Goal: Task Accomplishment & Management: Manage account settings

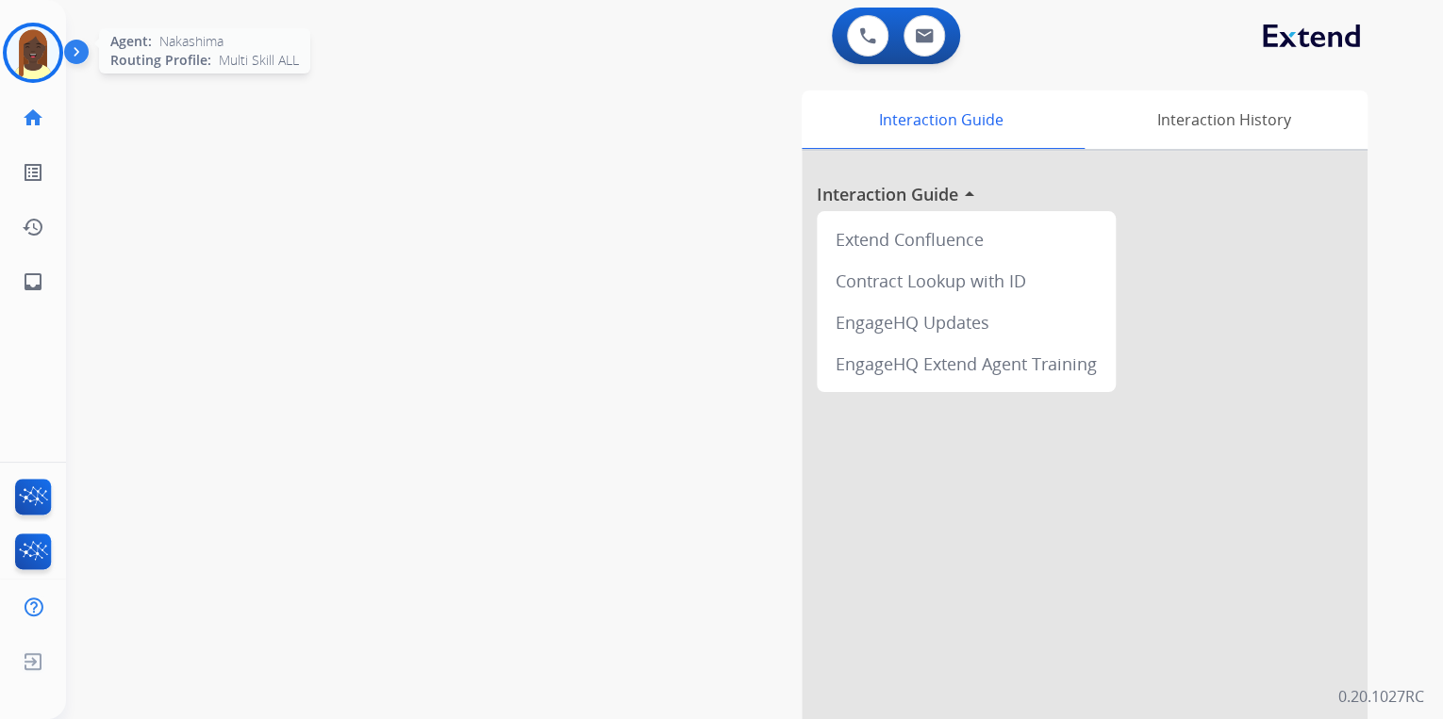
click at [30, 62] on img at bounding box center [33, 52] width 53 height 53
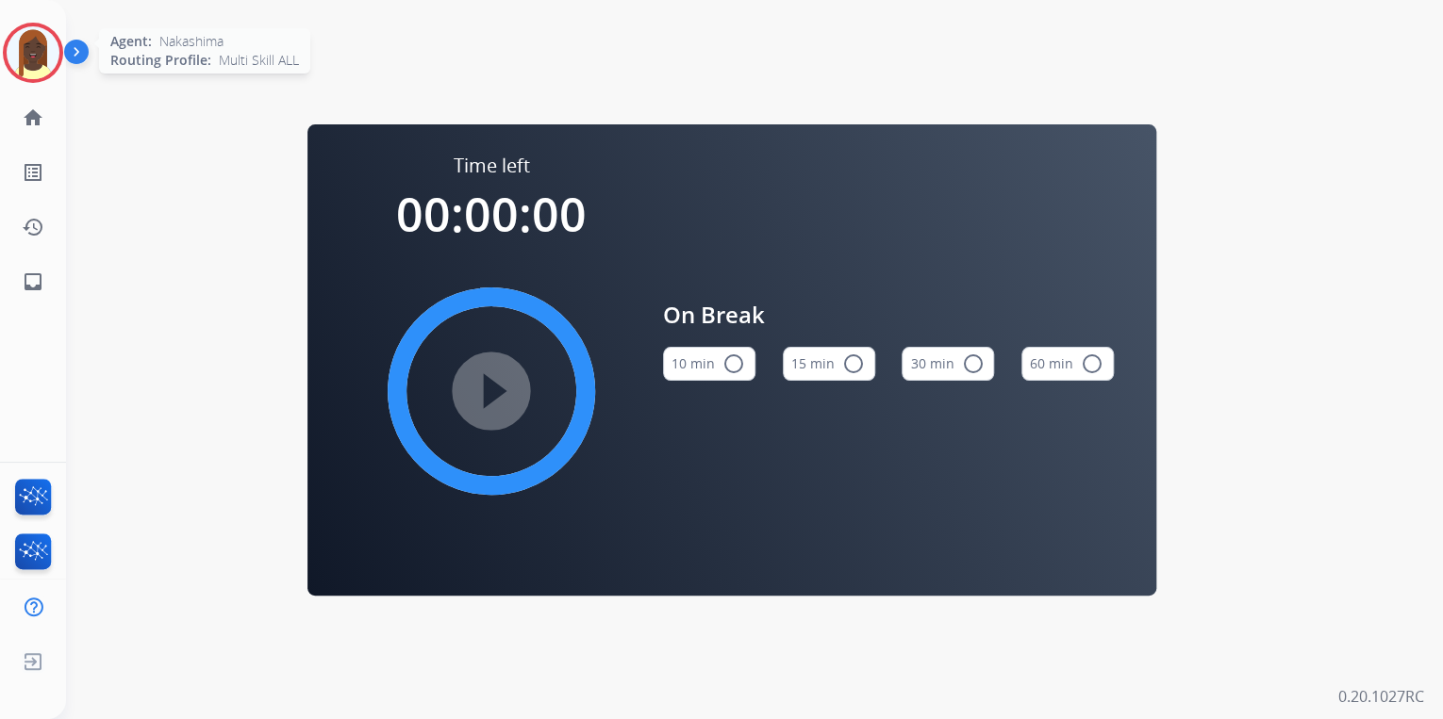
click at [41, 59] on img at bounding box center [33, 52] width 53 height 53
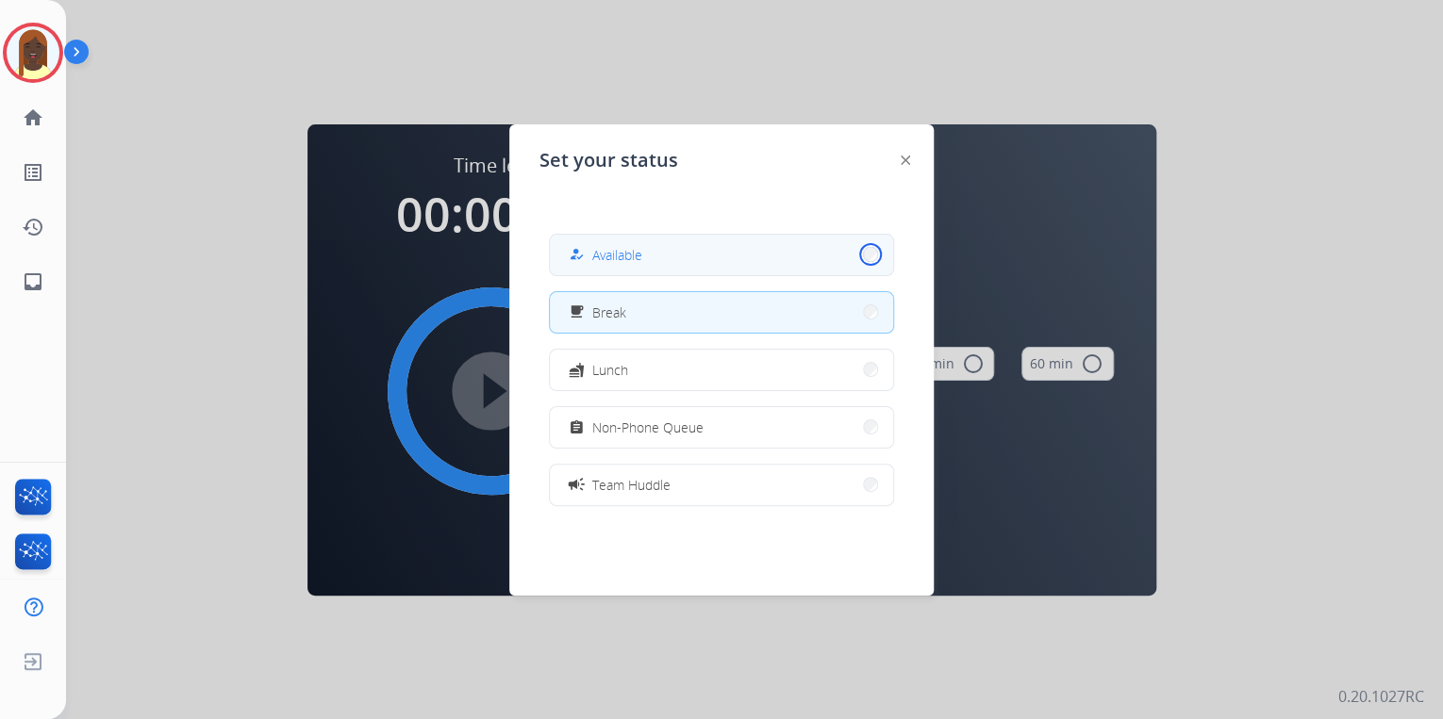
click at [857, 256] on button "how_to_reg Available" at bounding box center [721, 255] width 343 height 41
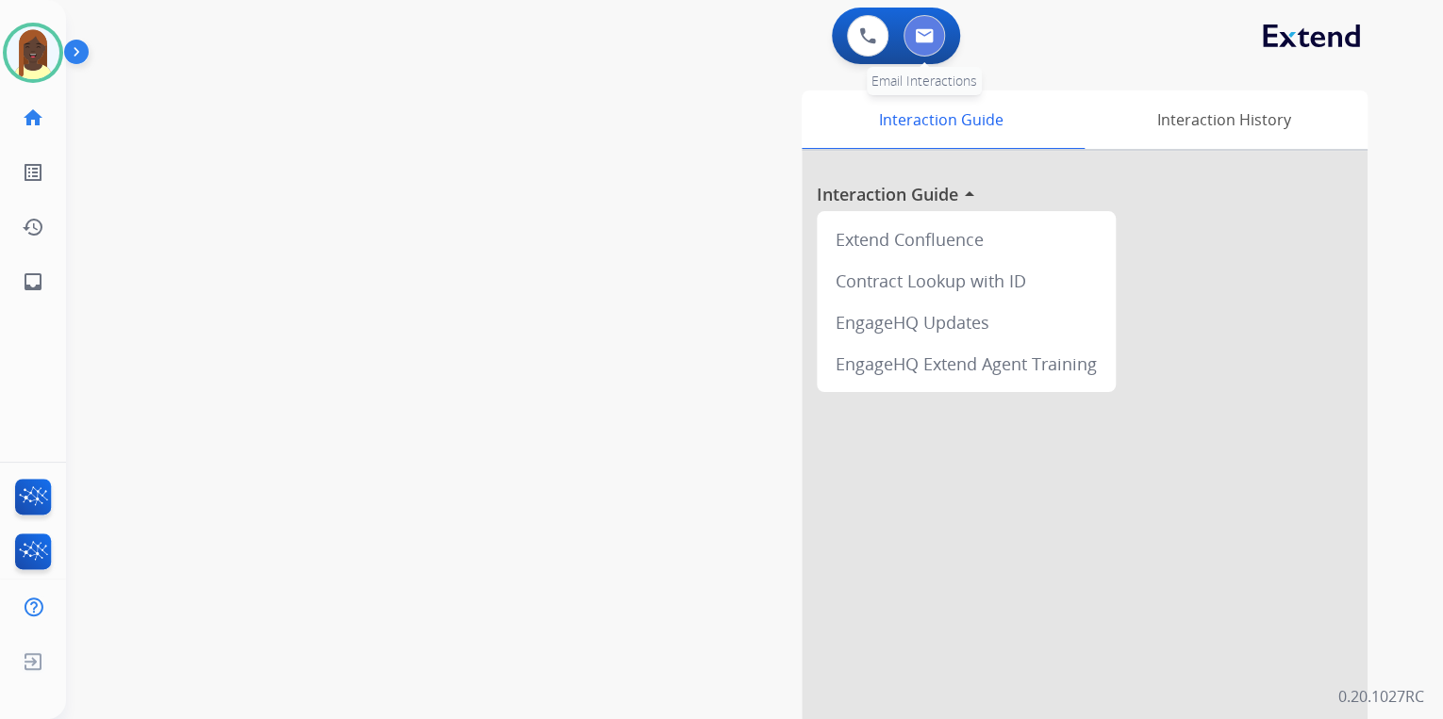
click at [920, 37] on img at bounding box center [924, 35] width 19 height 15
select select "**********"
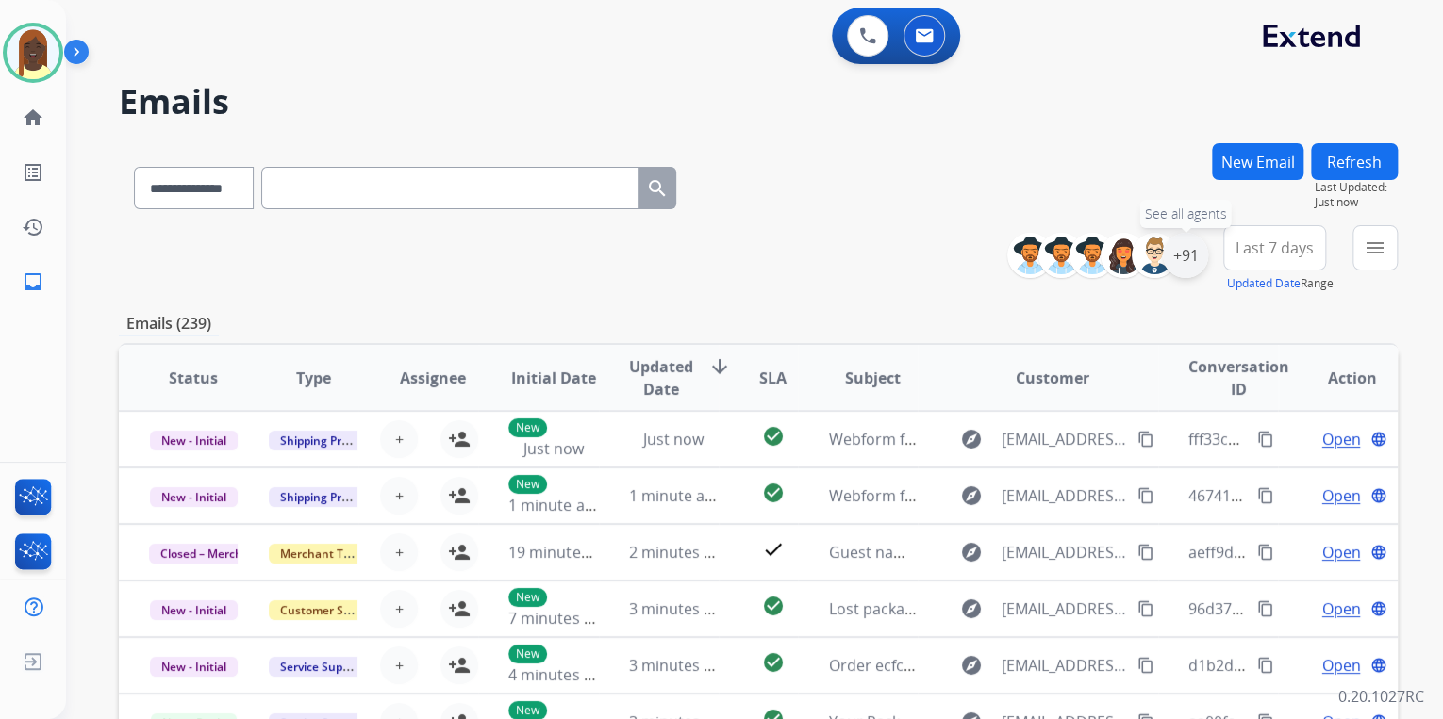
click at [1186, 268] on div "+91" at bounding box center [1185, 255] width 45 height 45
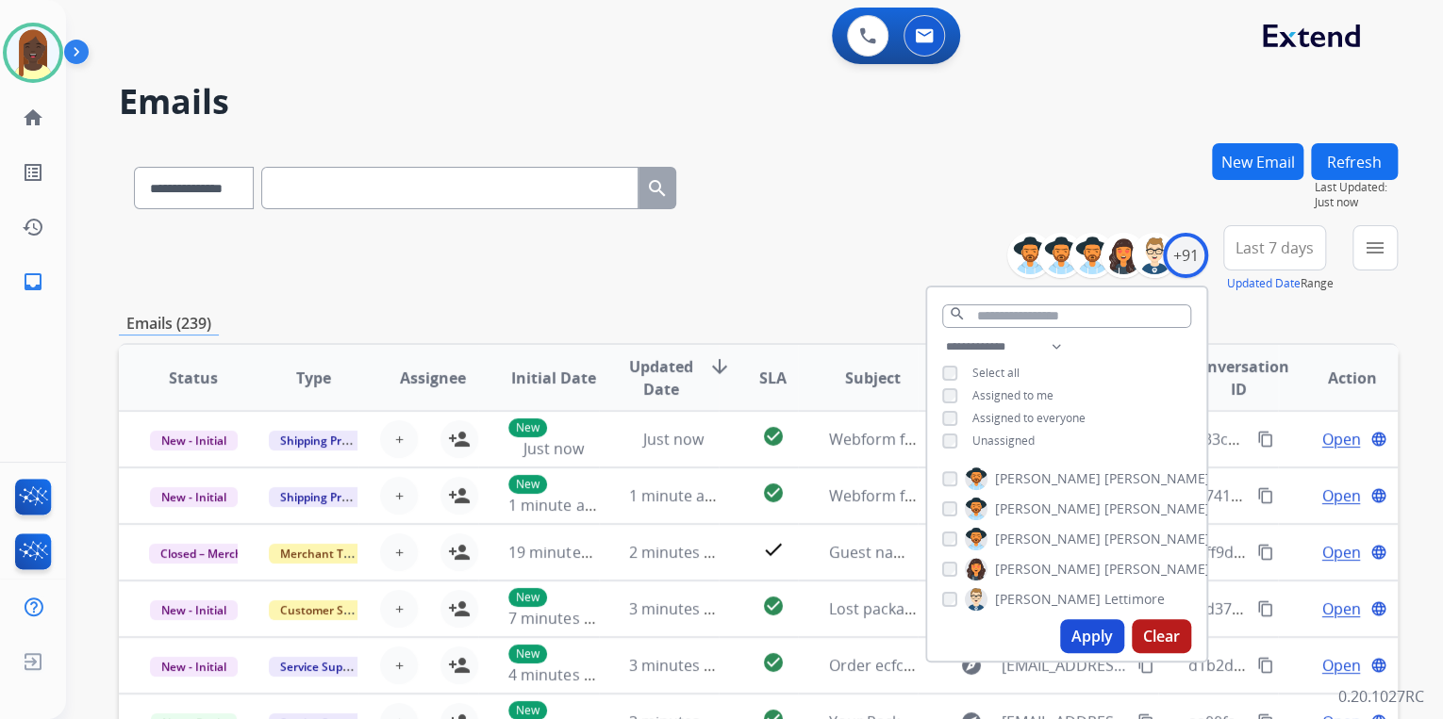
click at [1080, 631] on button "Apply" at bounding box center [1092, 636] width 64 height 34
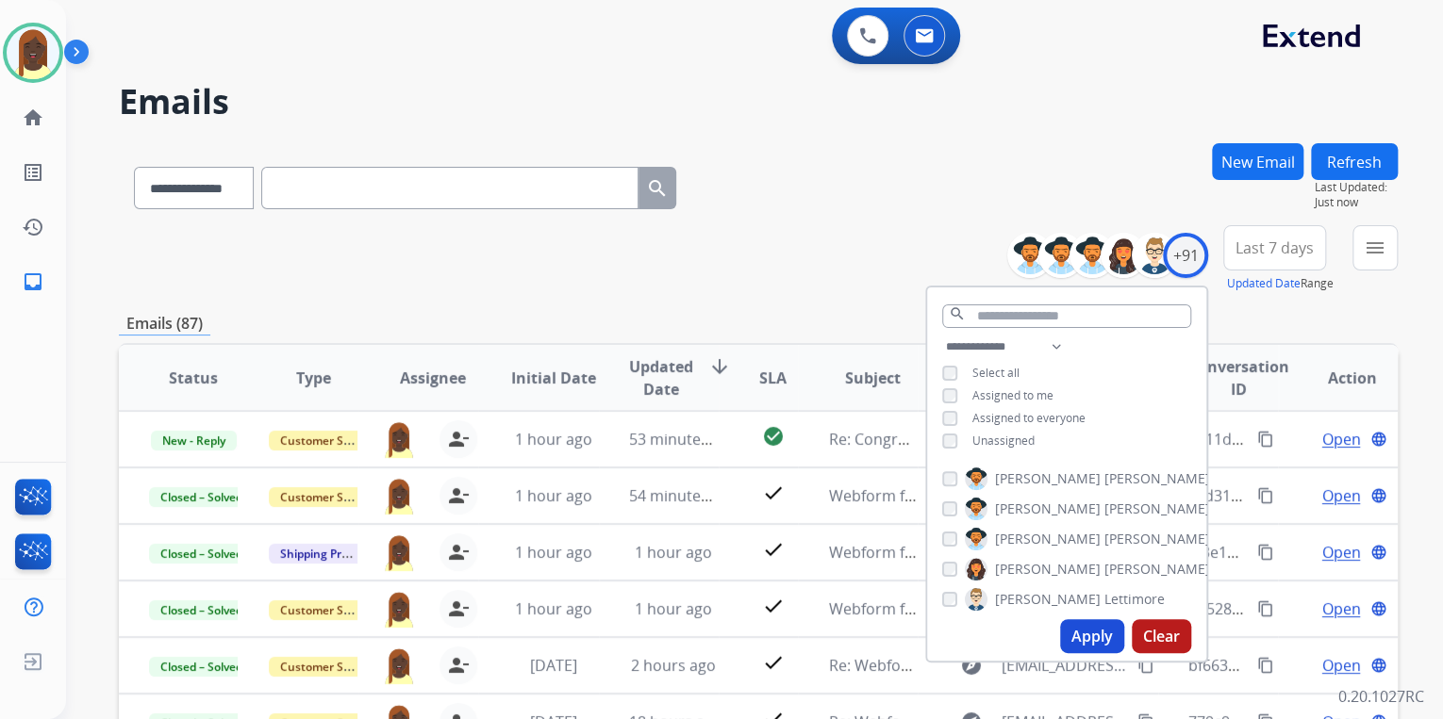
click at [796, 230] on div "**********" at bounding box center [758, 259] width 1279 height 68
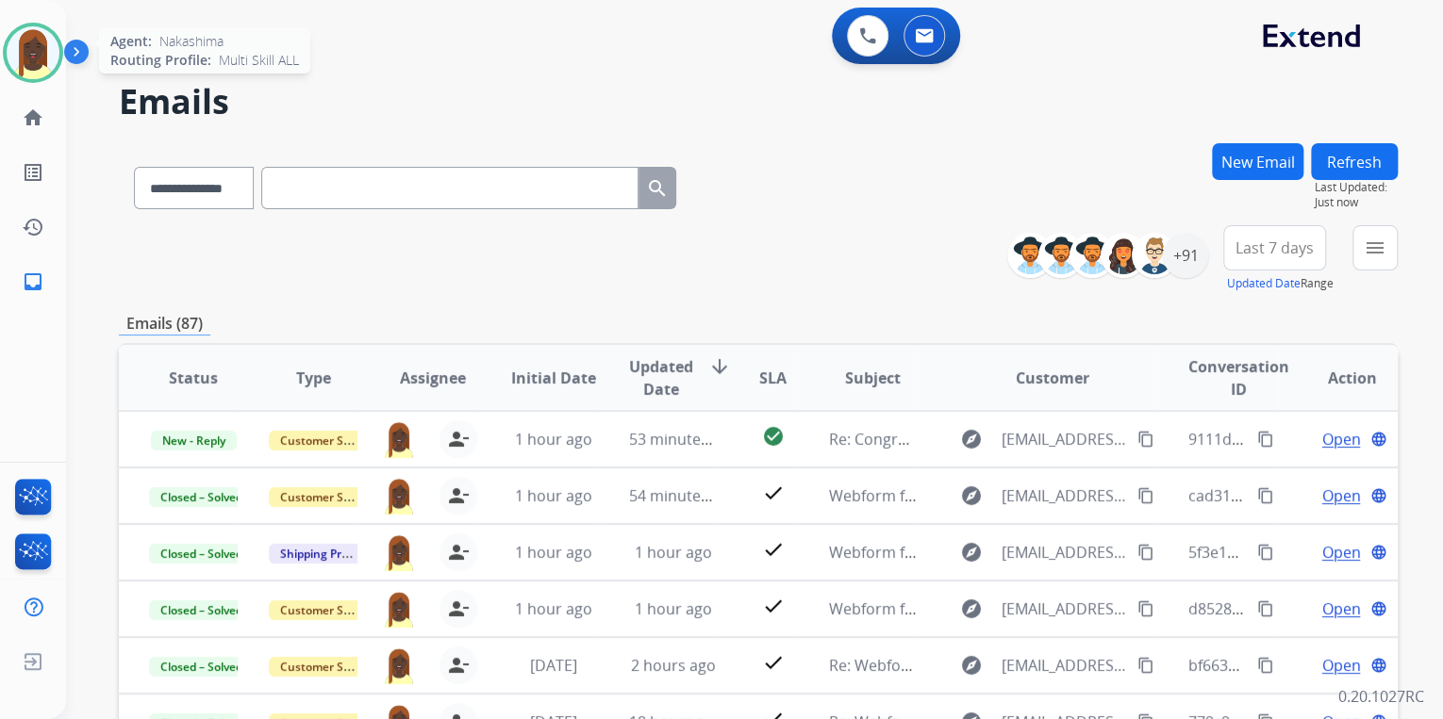
click at [33, 60] on img at bounding box center [33, 52] width 53 height 53
click at [46, 60] on img at bounding box center [33, 52] width 53 height 53
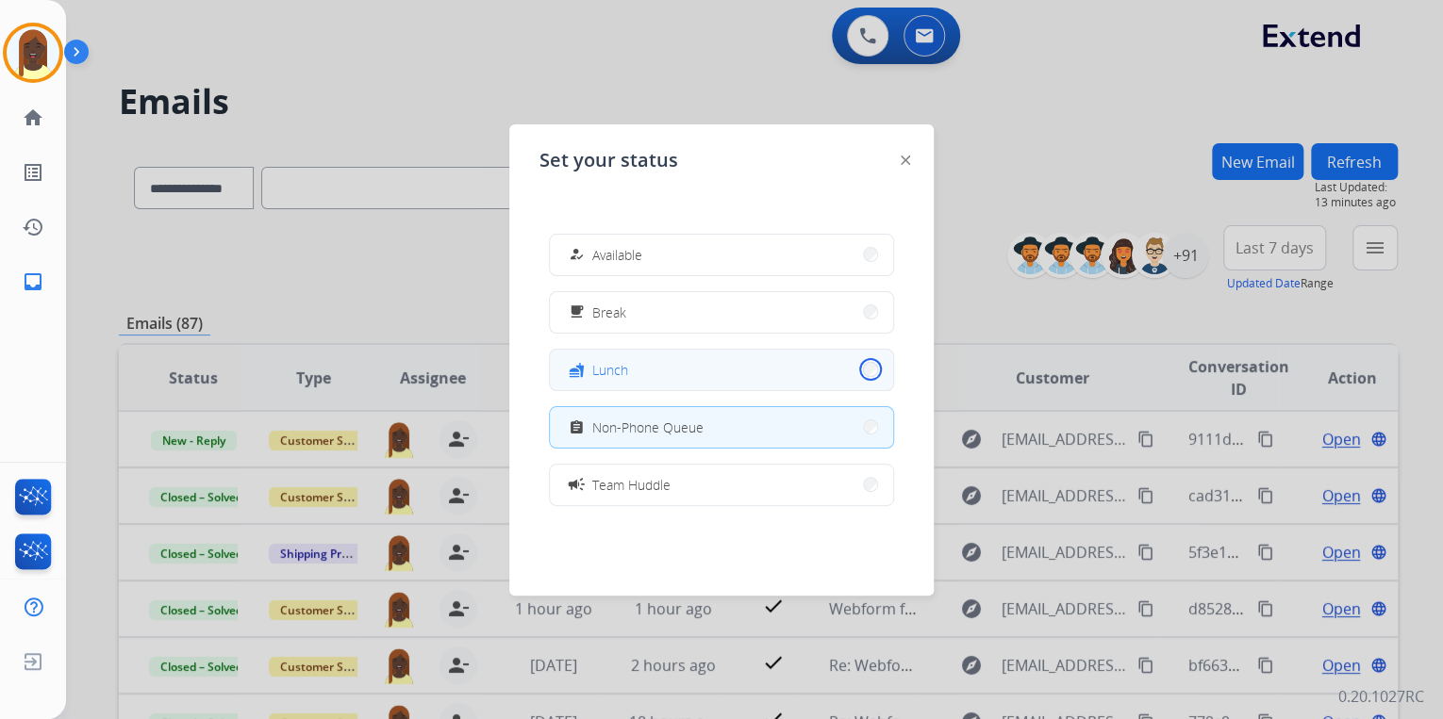
click at [861, 372] on button "fastfood Lunch" at bounding box center [721, 370] width 343 height 41
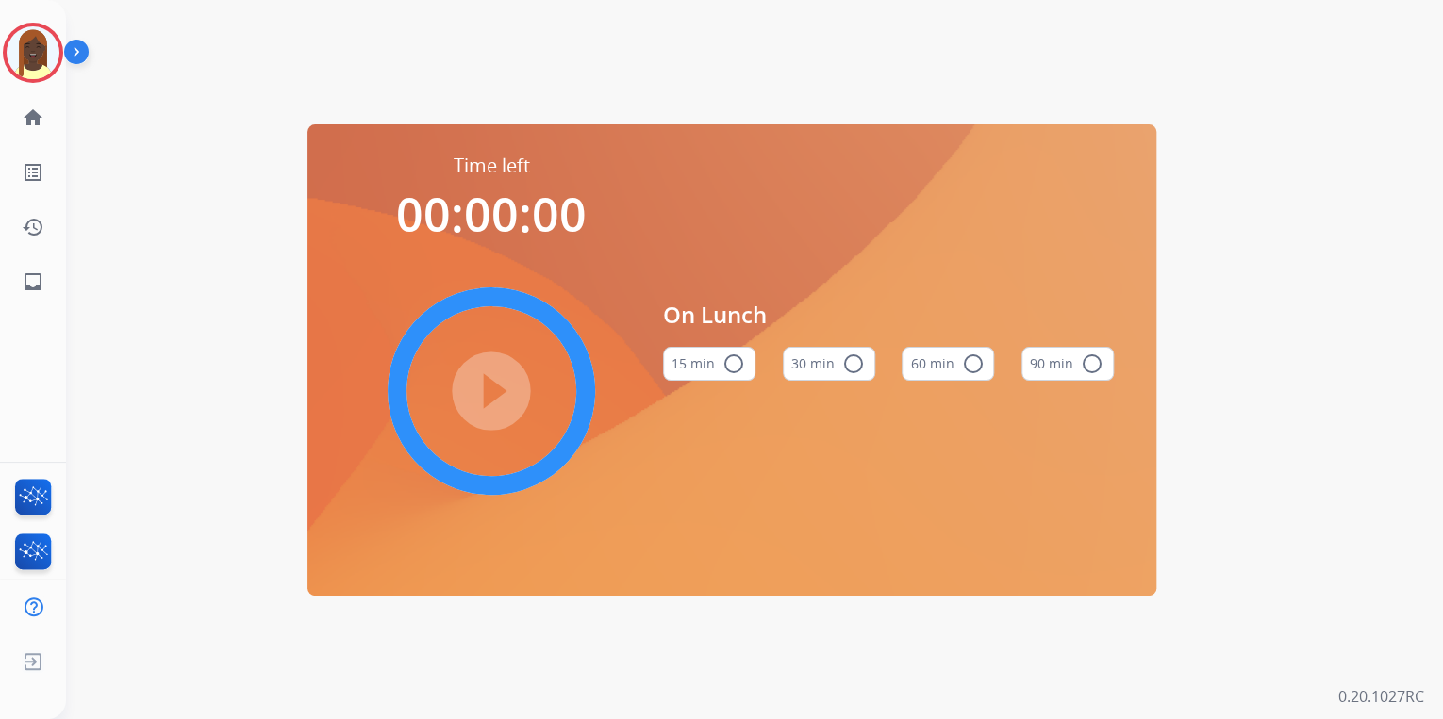
click at [965, 361] on mat-icon "radio_button_unchecked" at bounding box center [972, 364] width 23 height 23
click at [490, 381] on mat-icon "play_circle_filled" at bounding box center [491, 391] width 23 height 23
